Goal: Transaction & Acquisition: Purchase product/service

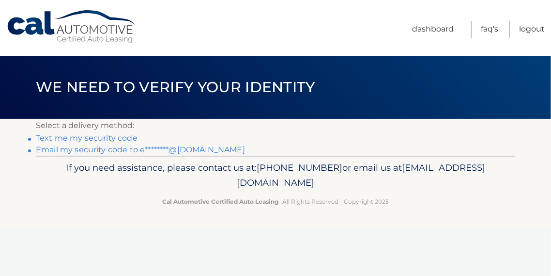
click at [183, 148] on link "Email my security code to e********@yahoo.com" at bounding box center [140, 149] width 209 height 9
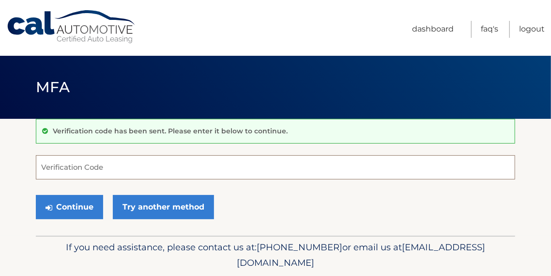
click at [117, 162] on input "Verification Code" at bounding box center [276, 167] width 480 height 24
click at [115, 167] on input "Verification Code" at bounding box center [276, 167] width 480 height 24
click at [215, 6] on nav "Menu Dashboard FAQ's Logout" at bounding box center [345, 28] width 400 height 56
click at [122, 164] on input "Verification Code" at bounding box center [276, 167] width 480 height 24
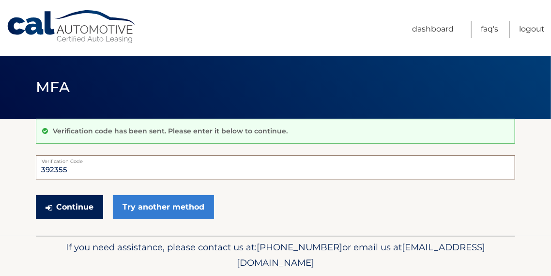
type input "392355"
click at [89, 202] on button "Continue" at bounding box center [69, 207] width 67 height 24
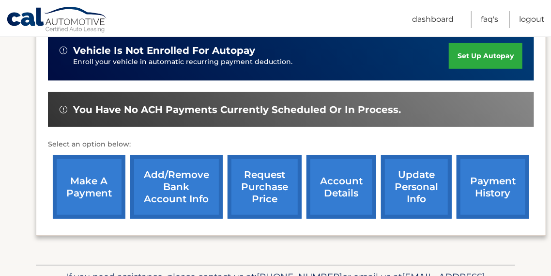
scroll to position [264, 0]
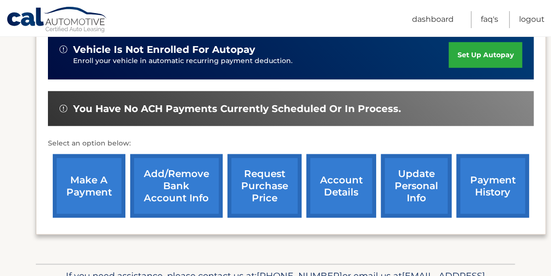
click at [85, 166] on link "make a payment" at bounding box center [89, 185] width 73 height 63
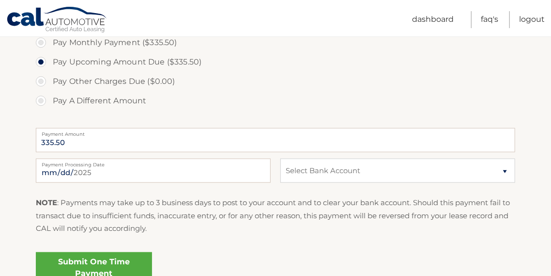
scroll to position [323, 0]
click at [504, 168] on select "Select Bank Account Checking CITIBANK *****4139 Checking JPMORGAN CHASE BANK, N…" at bounding box center [398, 169] width 235 height 24
select select "NGNiZWZhYmMtNzQyYi00YWU1LTg4ZDgtZDlkZjVjNTYyNWIy"
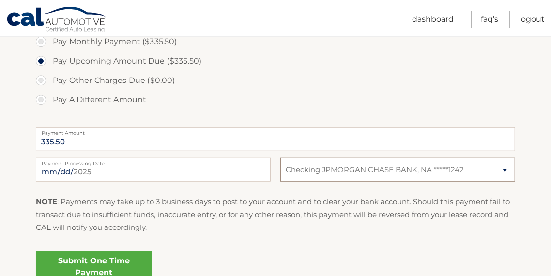
click at [281, 157] on select "Select Bank Account Checking CITIBANK *****4139 Checking JPMORGAN CHASE BANK, N…" at bounding box center [398, 169] width 235 height 24
click at [88, 262] on link "Submit One Time Payment" at bounding box center [94, 266] width 116 height 31
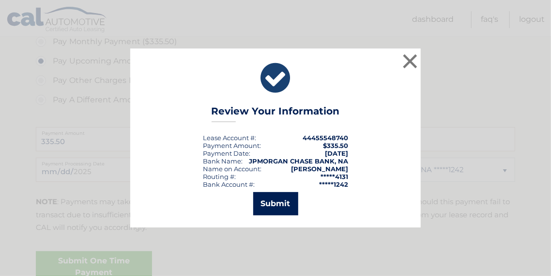
click at [272, 204] on button "Submit" at bounding box center [275, 203] width 45 height 23
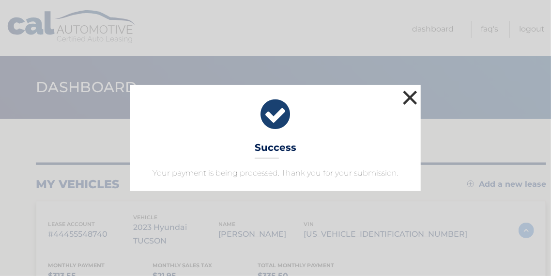
click at [411, 95] on button "×" at bounding box center [410, 97] width 19 height 19
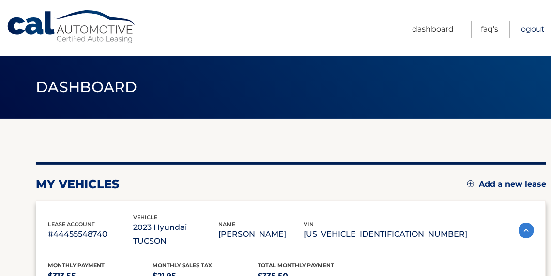
click at [536, 27] on link "Logout" at bounding box center [532, 29] width 26 height 17
